Goal: Task Accomplishment & Management: Use online tool/utility

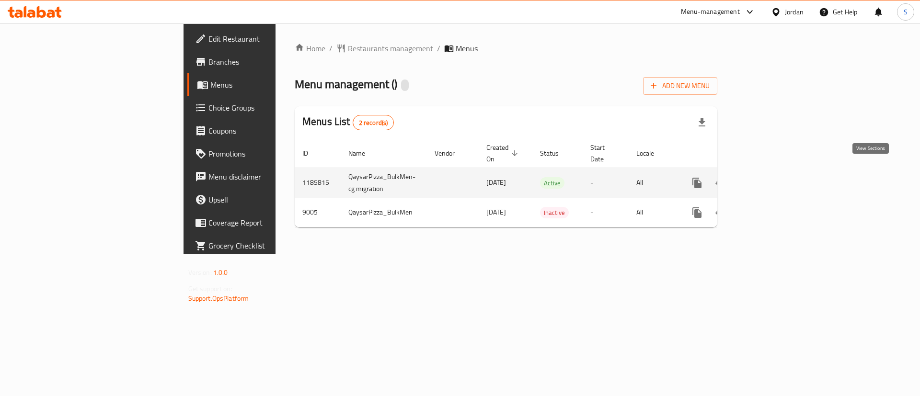
click at [772, 177] on icon "enhanced table" at bounding box center [766, 183] width 12 height 12
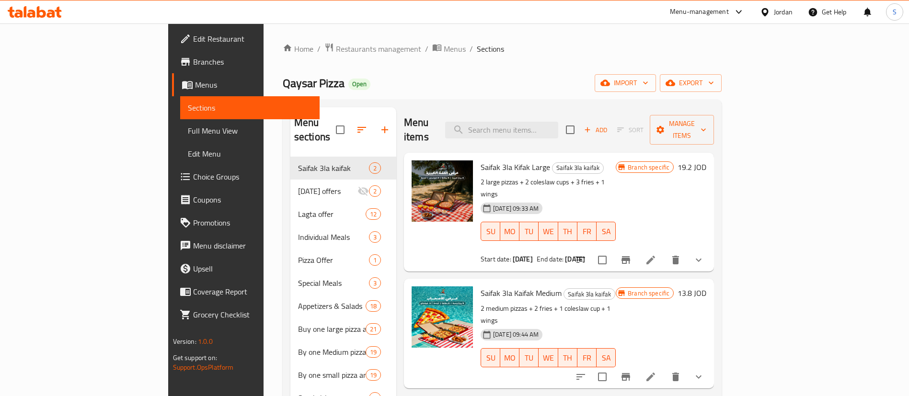
click at [468, 130] on div "Menu items Add Sort Manage items" at bounding box center [559, 130] width 310 height 46
click at [548, 130] on input "search" at bounding box center [501, 130] width 113 height 17
paste input "Buy 1 Small Pizza and Get 2 free"
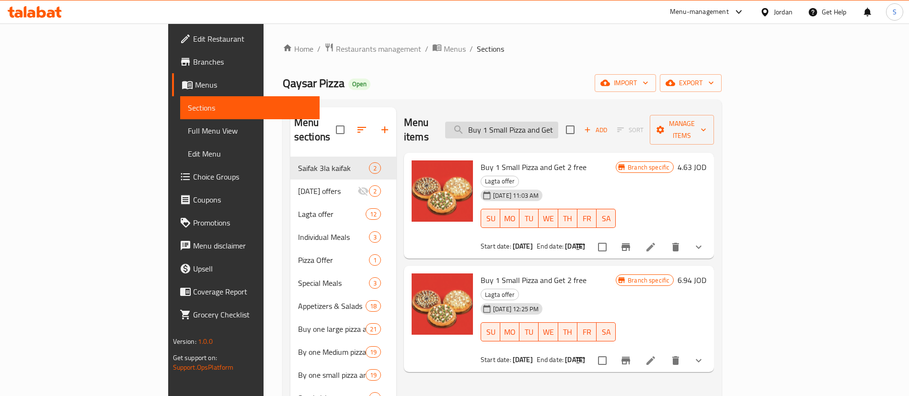
drag, startPoint x: 536, startPoint y: 121, endPoint x: 513, endPoint y: 126, distance: 23.5
click at [514, 126] on input "Buy 1 Small Pizza and Get 2 free" at bounding box center [501, 130] width 113 height 17
click at [526, 133] on div "Menu items Buy 1 Small Pizza and Get 2 free Add Sort Manage items" at bounding box center [559, 130] width 310 height 46
drag, startPoint x: 559, startPoint y: 124, endPoint x: 620, endPoint y: 127, distance: 61.0
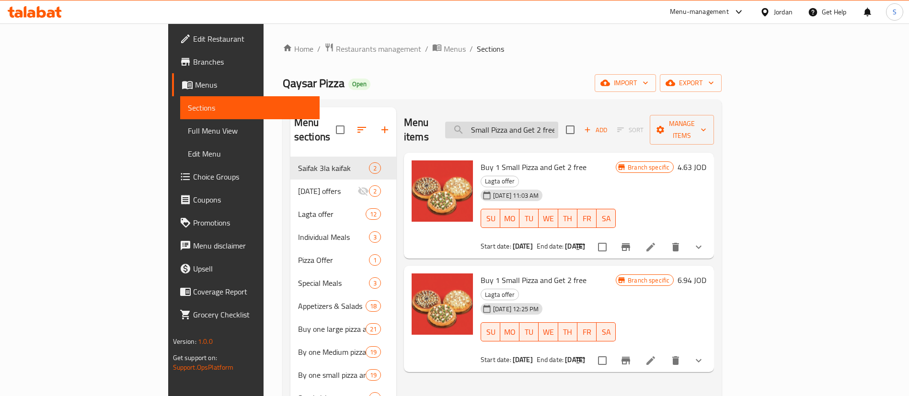
click at [558, 127] on input "Buy 1 Small Pizza and Get 2 free" at bounding box center [501, 130] width 113 height 17
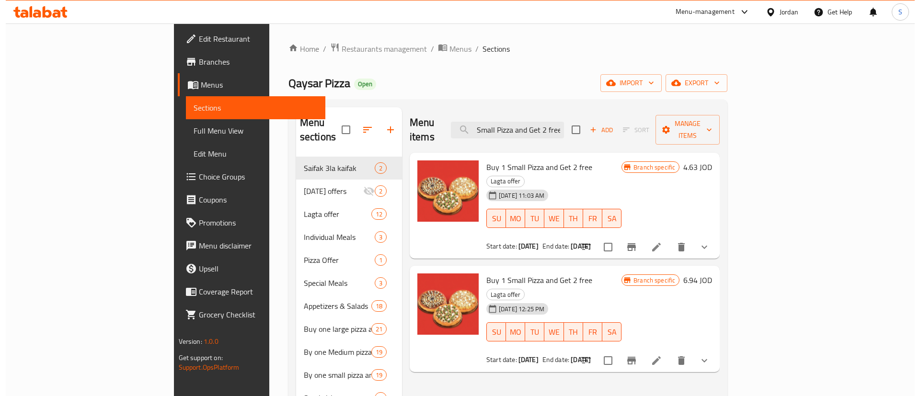
scroll to position [0, 0]
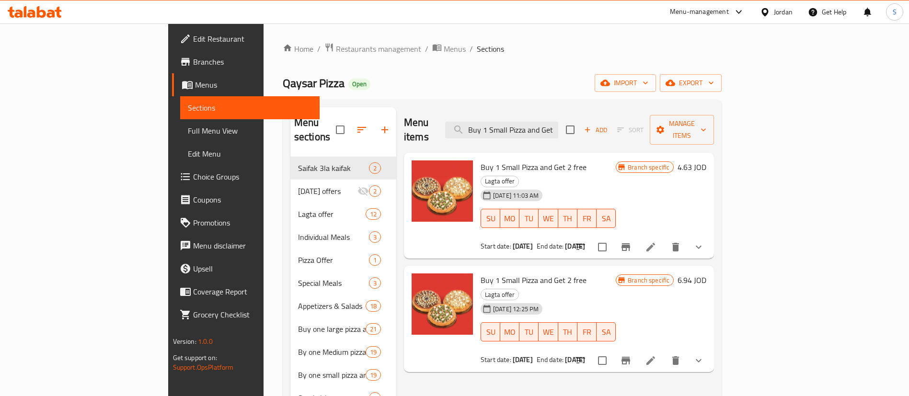
click at [477, 186] on div "[DATE] 11:03 AM" at bounding box center [495, 195] width 36 height 19
click at [548, 126] on input "Buy 1 Small Pizza and Get 2 free" at bounding box center [501, 130] width 113 height 17
click at [632, 242] on icon "Branch-specific-item" at bounding box center [626, 248] width 12 height 12
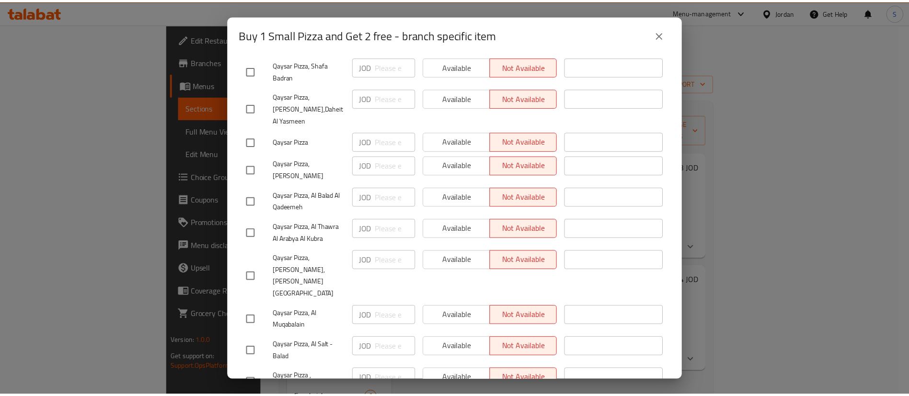
scroll to position [471, 0]
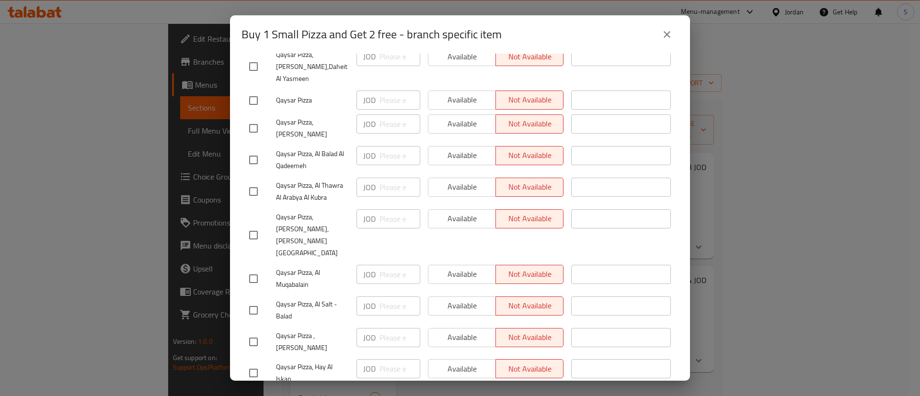
click at [660, 35] on button "close" at bounding box center [667, 34] width 23 height 23
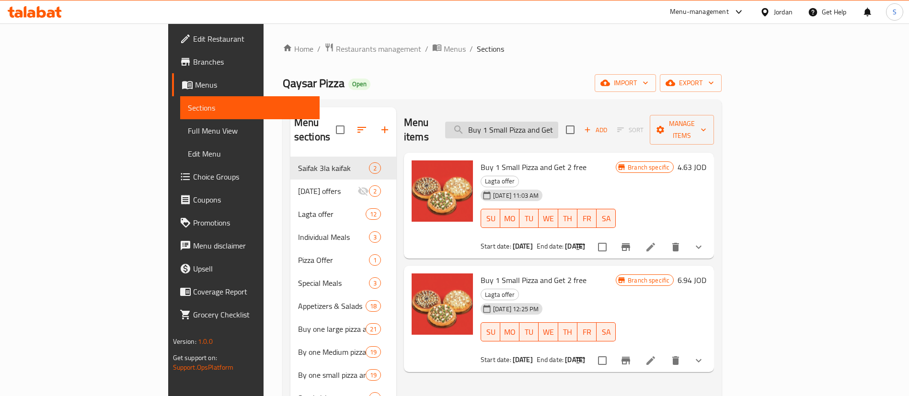
click at [553, 127] on input "Buy 1 Small Pizza and Get 2 free" at bounding box center [501, 130] width 113 height 17
paste input "Medium Pizza And Get 2 F"
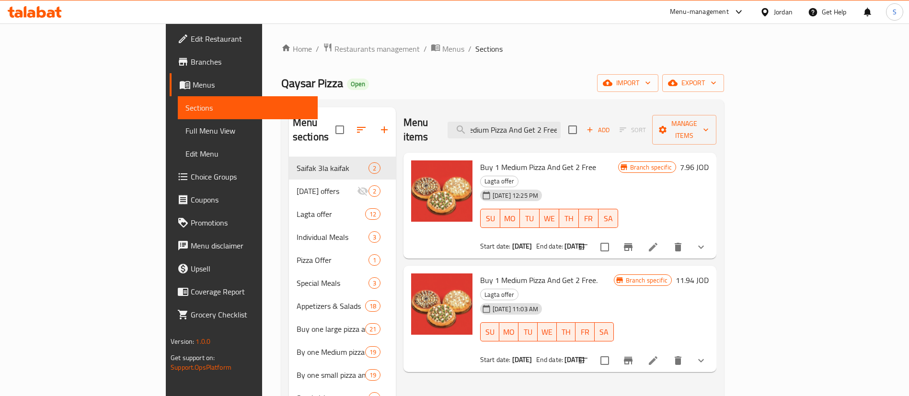
scroll to position [0, 0]
click at [468, 235] on div "Menu items Buy 1 Medium Pizza And Get 2 Free Add Sort Manage items Buy 1 Medium…" at bounding box center [556, 340] width 321 height 467
click at [538, 122] on input "Buy 1 Medium Pizza And Get 2 Free" at bounding box center [504, 130] width 113 height 17
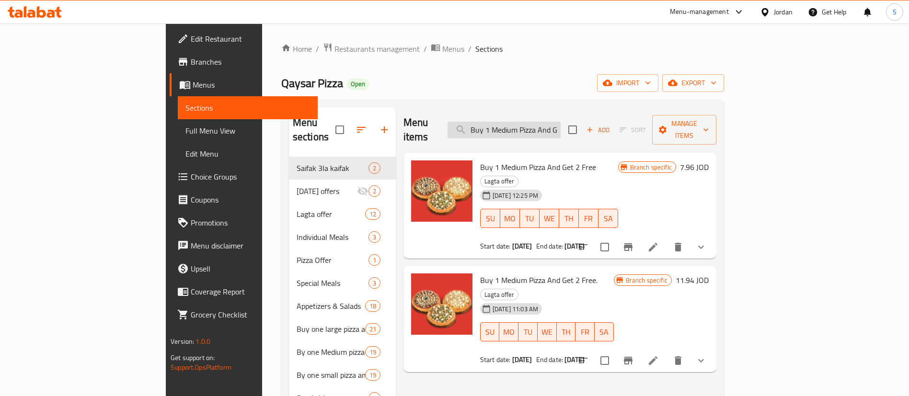
paste input "Large"
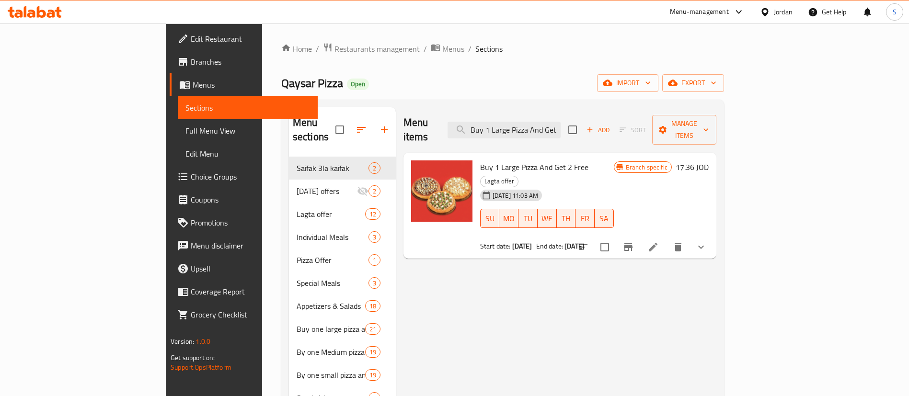
drag, startPoint x: 461, startPoint y: 294, endPoint x: 423, endPoint y: 233, distance: 71.9
click at [461, 294] on div "Menu items Buy 1 Large Pizza And Get 2 Free Add Sort Manage items Buy 1 Large P…" at bounding box center [556, 340] width 321 height 467
click at [634, 242] on icon "Branch-specific-item" at bounding box center [628, 248] width 12 height 12
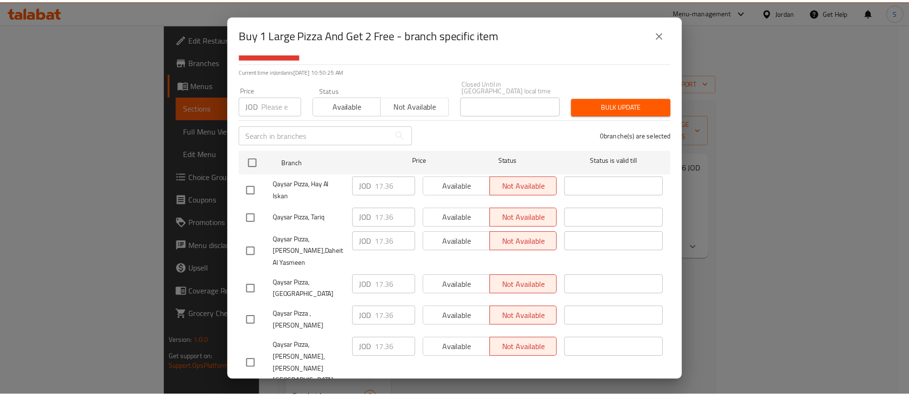
scroll to position [39, 0]
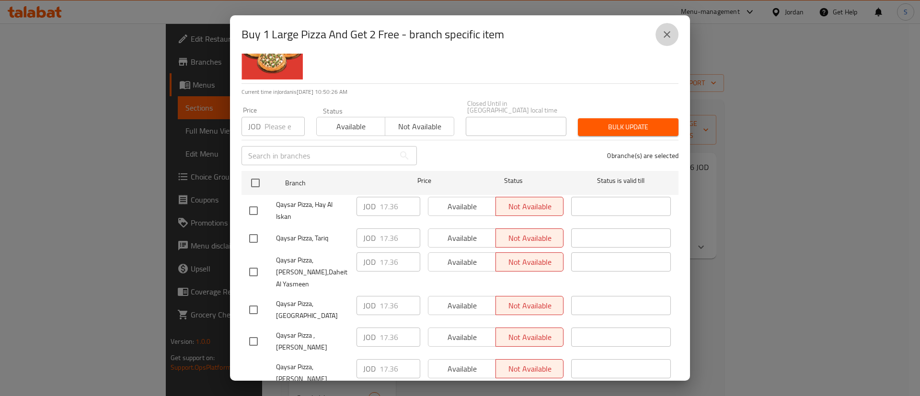
click at [668, 36] on icon "close" at bounding box center [667, 35] width 12 height 12
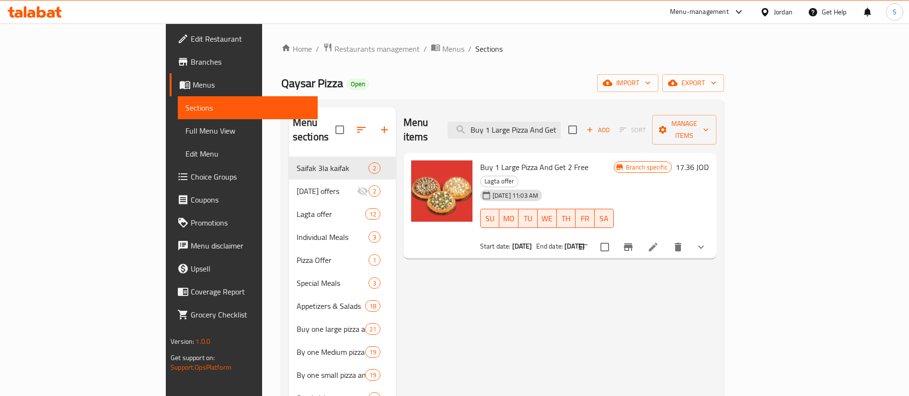
drag, startPoint x: 461, startPoint y: 242, endPoint x: 475, endPoint y: 206, distance: 38.7
click at [461, 242] on div "Menu items Buy 1 Large Pizza And Get 2 Free Add Sort Manage items Buy 1 Large P…" at bounding box center [556, 340] width 321 height 467
click at [561, 122] on input "Buy 1 Large Pizza And Get 2 Free" at bounding box center [504, 130] width 113 height 17
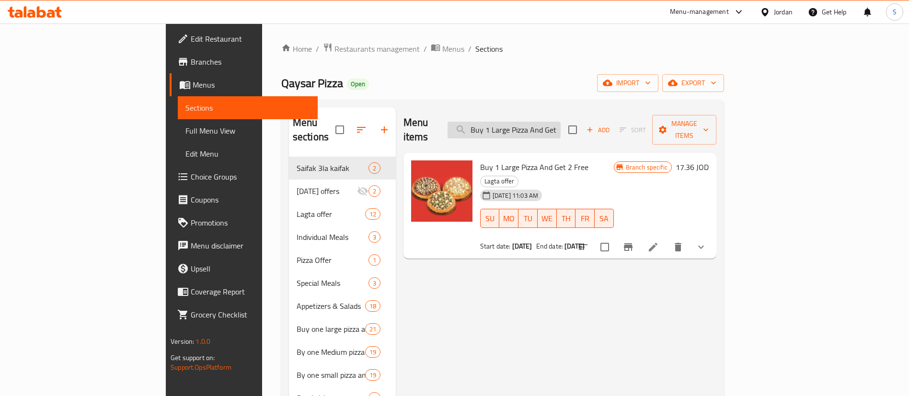
paste input "Medium"
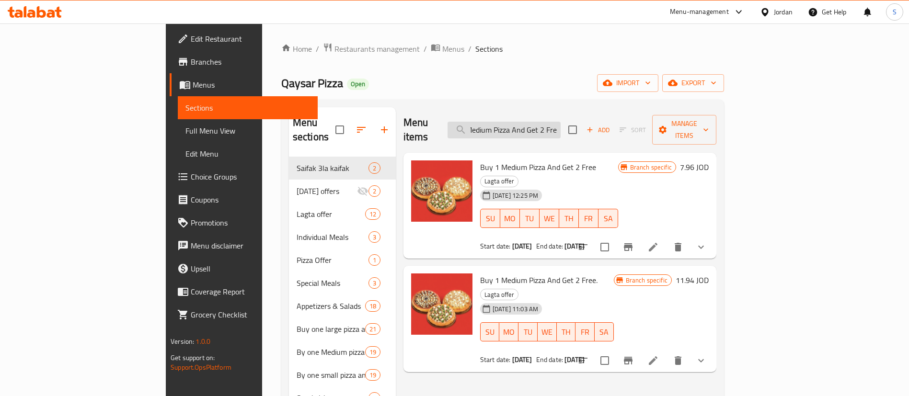
scroll to position [0, 25]
type input "Buy 1 Medium Pizza And Get 2 Fre"
drag, startPoint x: 560, startPoint y: 157, endPoint x: 590, endPoint y: 153, distance: 30.4
click at [518, 176] on span "Lagta offer" at bounding box center [499, 181] width 37 height 11
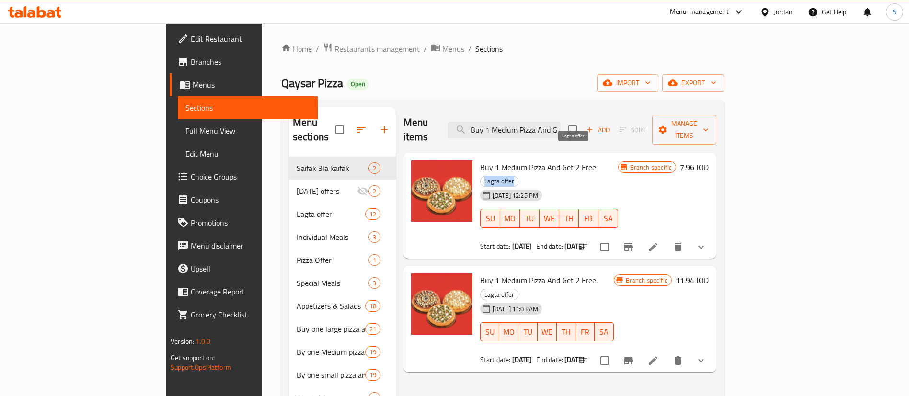
copy span "Lagta offer"
click at [594, 270] on div "Buy 1 Medium Pizza And Get 2 Free. Lagta offer [DATE] 11:03 AM SU MO TU WE TH F…" at bounding box center [546, 319] width 141 height 99
click at [640, 236] on button "Branch-specific-item" at bounding box center [628, 247] width 23 height 23
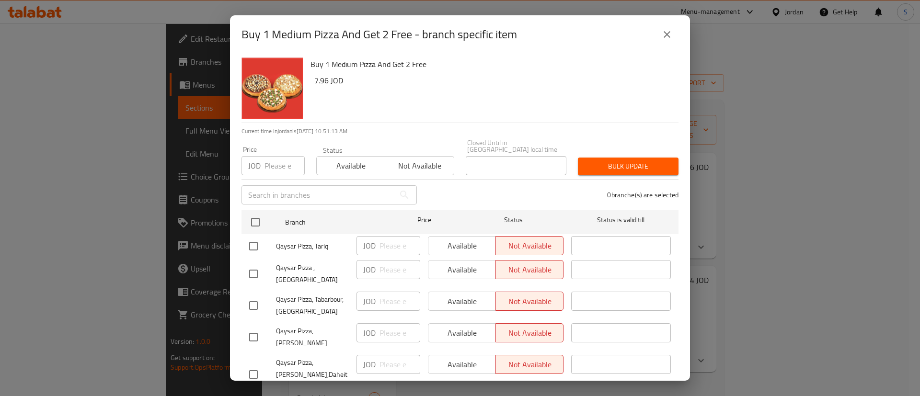
click at [663, 32] on icon "close" at bounding box center [667, 35] width 12 height 12
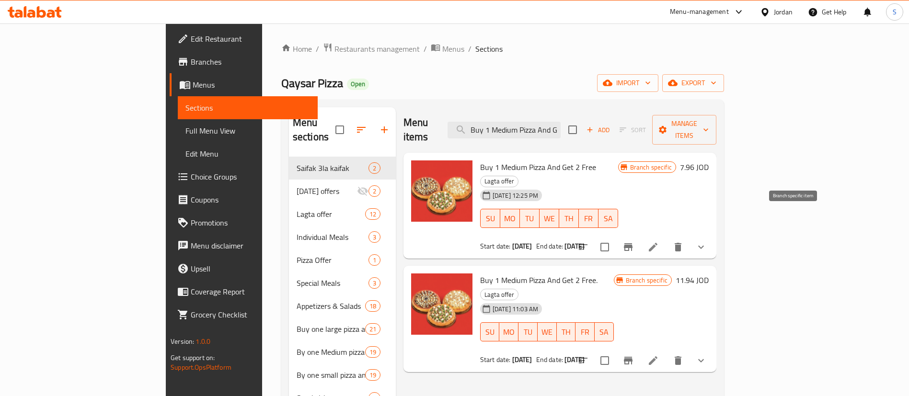
click at [633, 243] on icon "Branch-specific-item" at bounding box center [628, 247] width 9 height 8
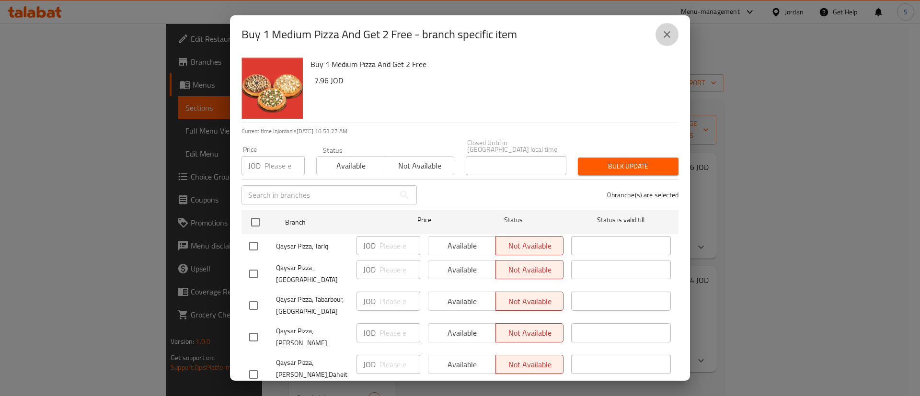
click at [664, 35] on icon "close" at bounding box center [667, 35] width 12 height 12
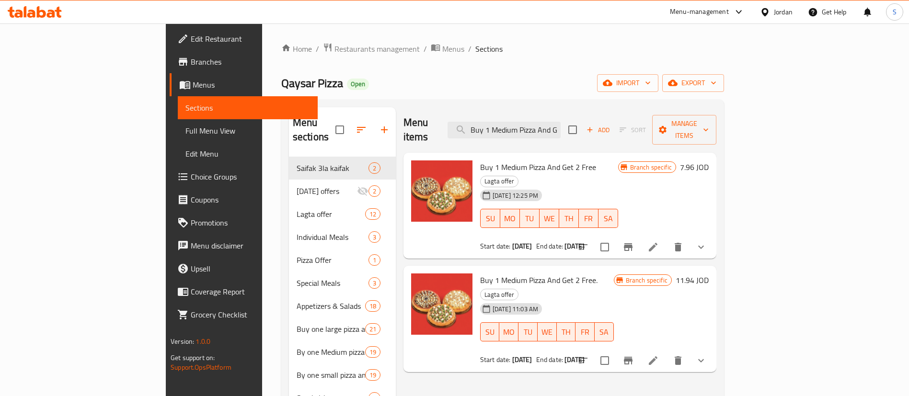
drag, startPoint x: 773, startPoint y: 11, endPoint x: 773, endPoint y: 18, distance: 7.2
click at [774, 11] on div "Jordan" at bounding box center [783, 12] width 19 height 11
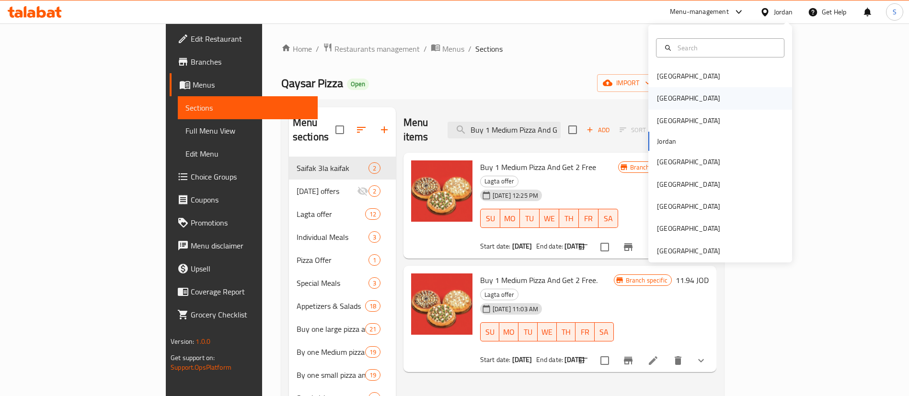
click at [677, 103] on div "[GEOGRAPHIC_DATA]" at bounding box center [720, 98] width 144 height 22
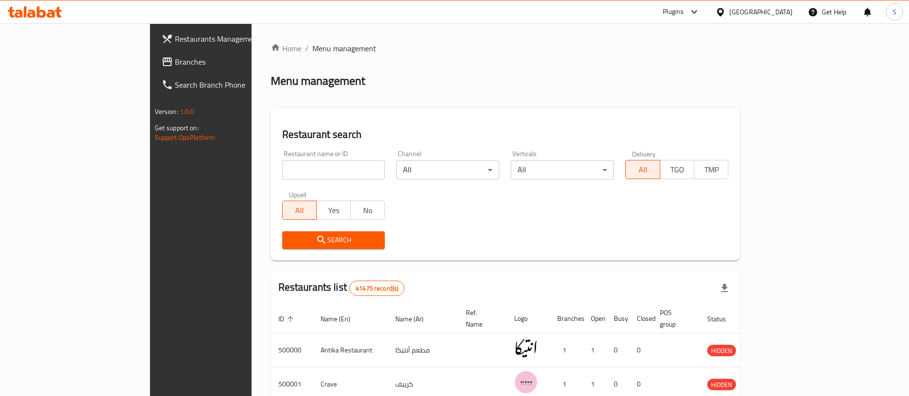
click at [282, 166] on input "search" at bounding box center [333, 170] width 103 height 19
paste input "507832"
type input "507832"
click button "Search" at bounding box center [333, 240] width 103 height 18
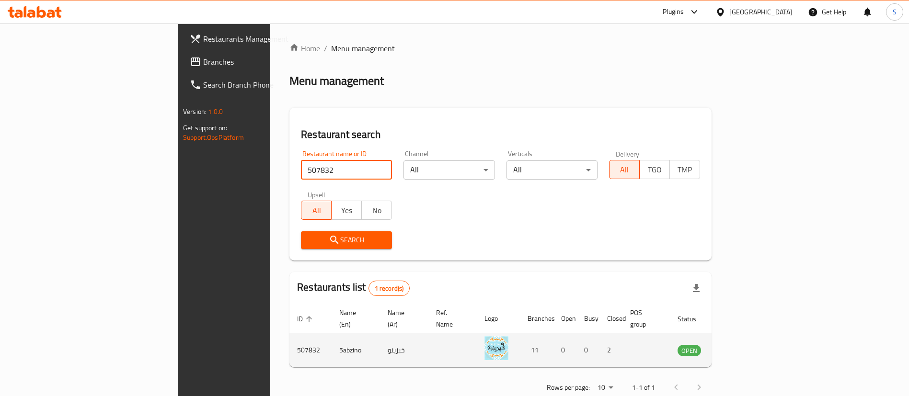
click at [739, 345] on icon "enhanced table" at bounding box center [734, 351] width 12 height 12
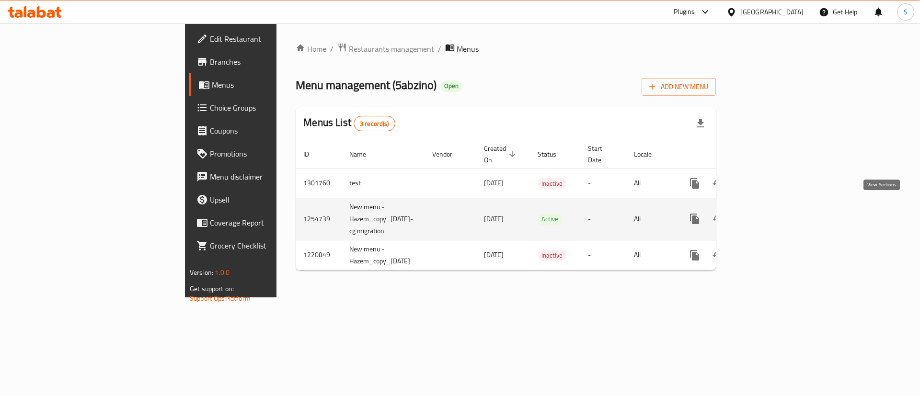
click at [770, 213] on icon "enhanced table" at bounding box center [764, 219] width 12 height 12
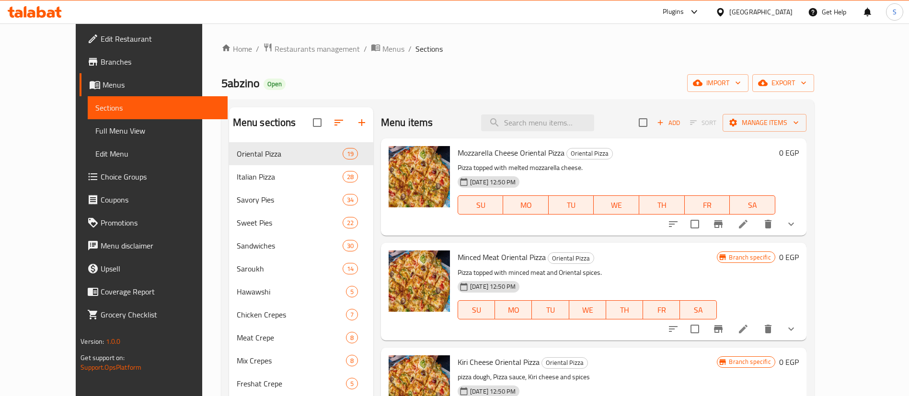
click at [488, 168] on p "Pizza topped with melted mozzarella cheese." at bounding box center [617, 168] width 318 height 12
click at [578, 129] on input "search" at bounding box center [537, 123] width 113 height 17
paste input "2 فطيره وسط حادق"
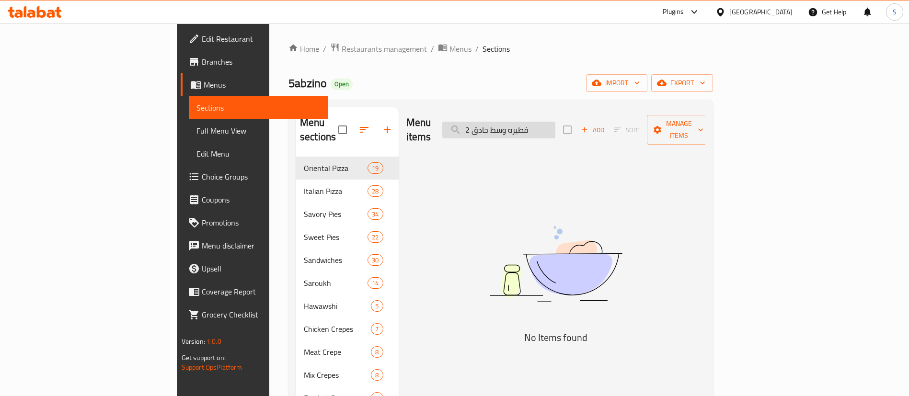
type input "2 فطيره وسط حاد"
click at [555, 126] on input "2 فطيره وسط حاد" at bounding box center [498, 130] width 113 height 17
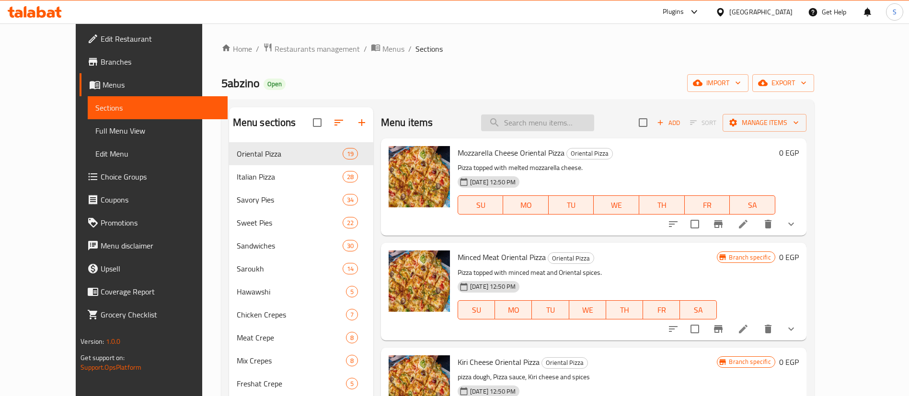
click at [574, 127] on input "search" at bounding box center [537, 123] width 113 height 17
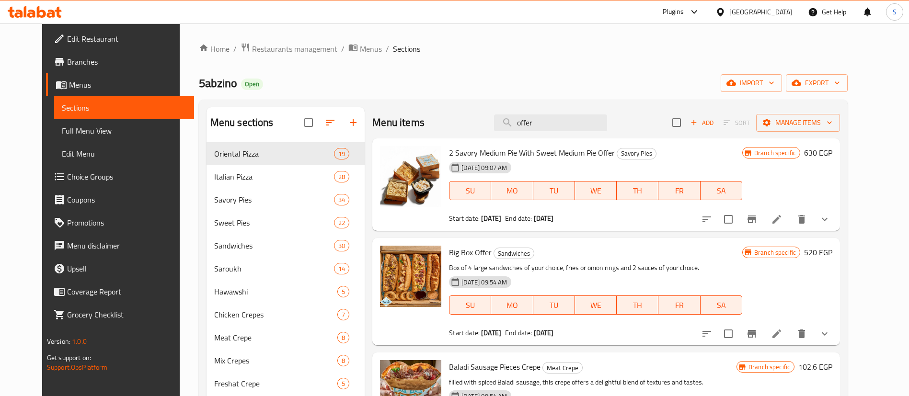
type input "offer"
click at [561, 149] on span "2 Savory Medium Pie With Sweet Medium Pie Offer" at bounding box center [532, 153] width 166 height 14
copy h6 "2 Savory Medium Pie With Sweet Medium Pie Offer"
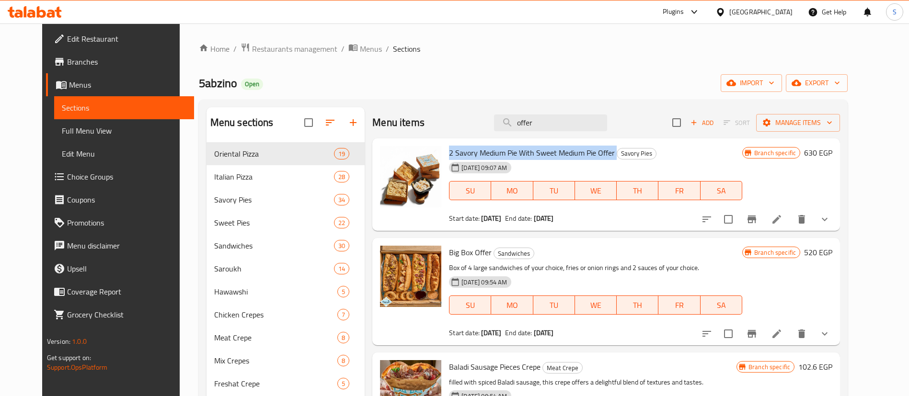
click at [510, 155] on span "2 Savory Medium Pie With Sweet Medium Pie Offer" at bounding box center [532, 153] width 166 height 14
click at [783, 10] on div "[GEOGRAPHIC_DATA]" at bounding box center [760, 12] width 63 height 11
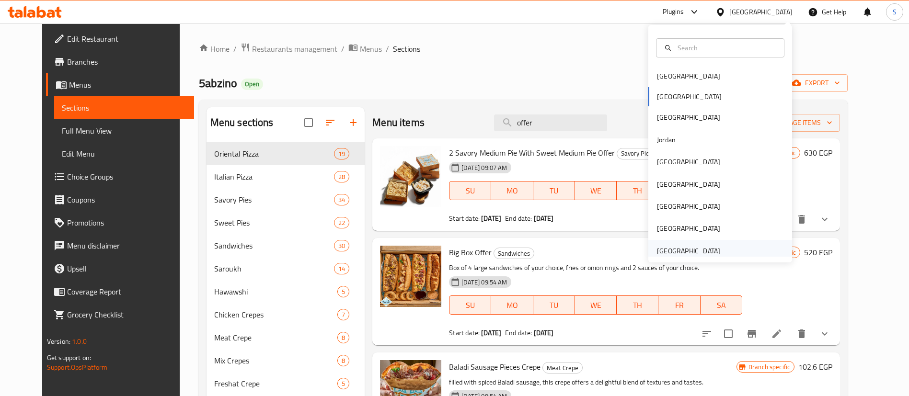
click at [677, 251] on div "[GEOGRAPHIC_DATA]" at bounding box center [688, 251] width 63 height 11
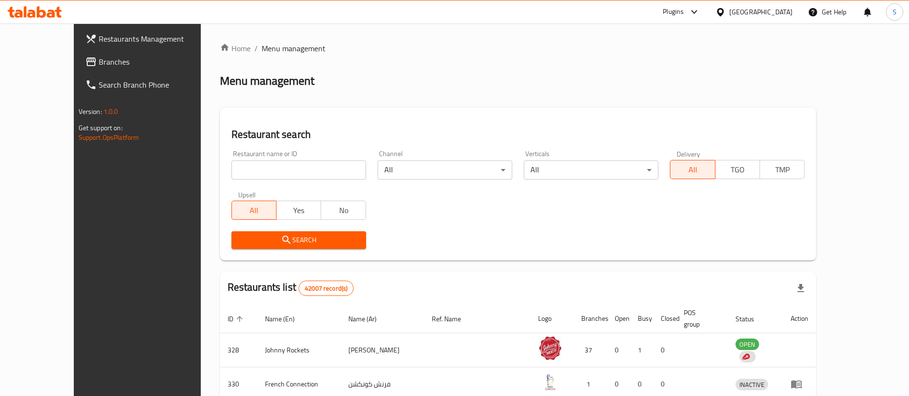
click at [257, 165] on input "search" at bounding box center [298, 170] width 135 height 19
paste input "779033"
type input "779033"
click button "Search" at bounding box center [298, 240] width 135 height 18
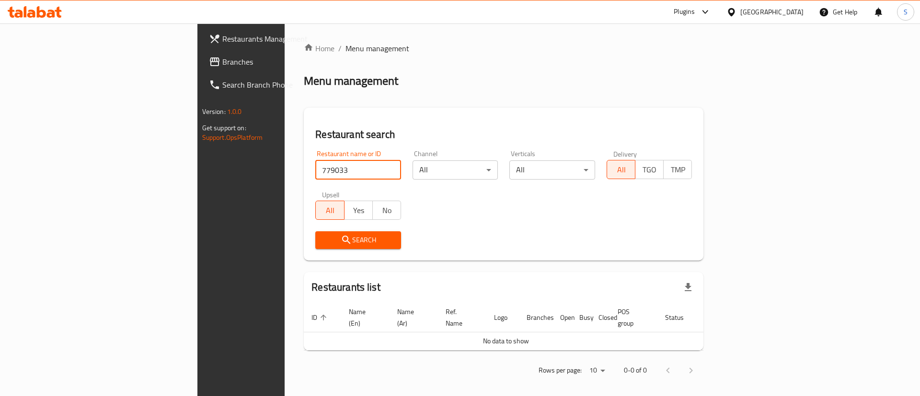
click at [222, 65] on span "Branches" at bounding box center [282, 62] width 121 height 12
